Goal: Find specific page/section: Find specific page/section

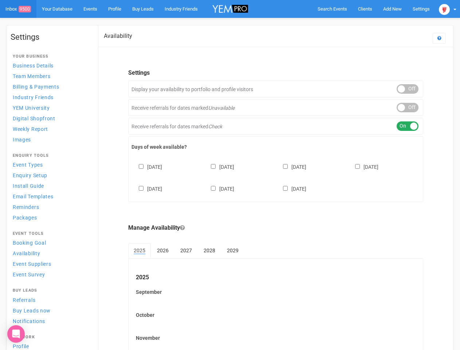
click at [230, 175] on div "[DATE] [DATE] [DATE] [DATE] [DATE] [DATE] [DATE]" at bounding box center [276, 174] width 289 height 44
click at [333, 9] on span "Search Events" at bounding box center [333, 8] width 30 height 5
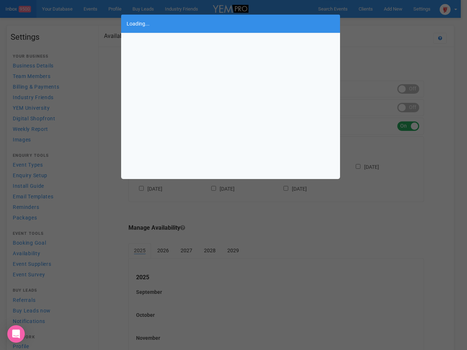
click at [393, 9] on div "Loading..." at bounding box center [233, 175] width 467 height 350
click at [376, 23] on div "Loading..." at bounding box center [233, 175] width 467 height 350
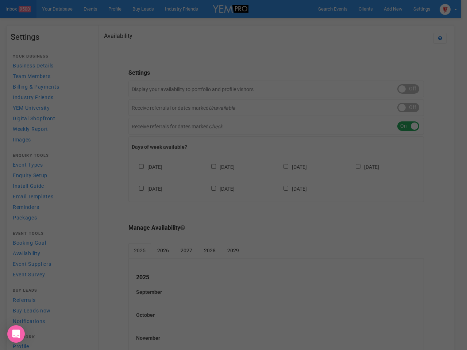
click at [448, 9] on div "Loading..." at bounding box center [233, 175] width 467 height 350
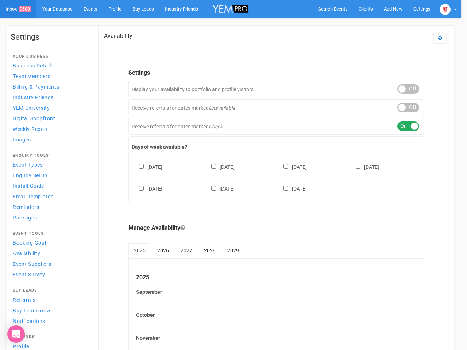
click at [408, 89] on div at bounding box center [233, 175] width 467 height 350
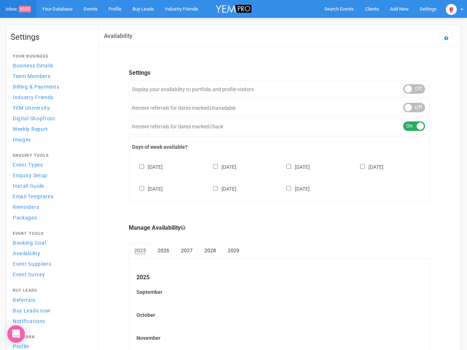
click at [408, 108] on div "ON OFF" at bounding box center [414, 107] width 22 height 9
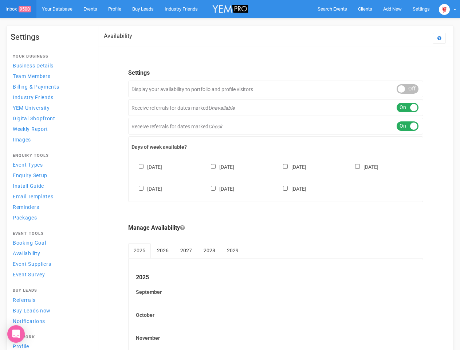
click at [408, 126] on div "ON OFF" at bounding box center [408, 125] width 22 height 9
click at [276, 177] on div "[DATE] [DATE] [DATE] [DATE] [DATE] [DATE] [DATE]" at bounding box center [276, 174] width 289 height 44
